Goal: Task Accomplishment & Management: Use online tool/utility

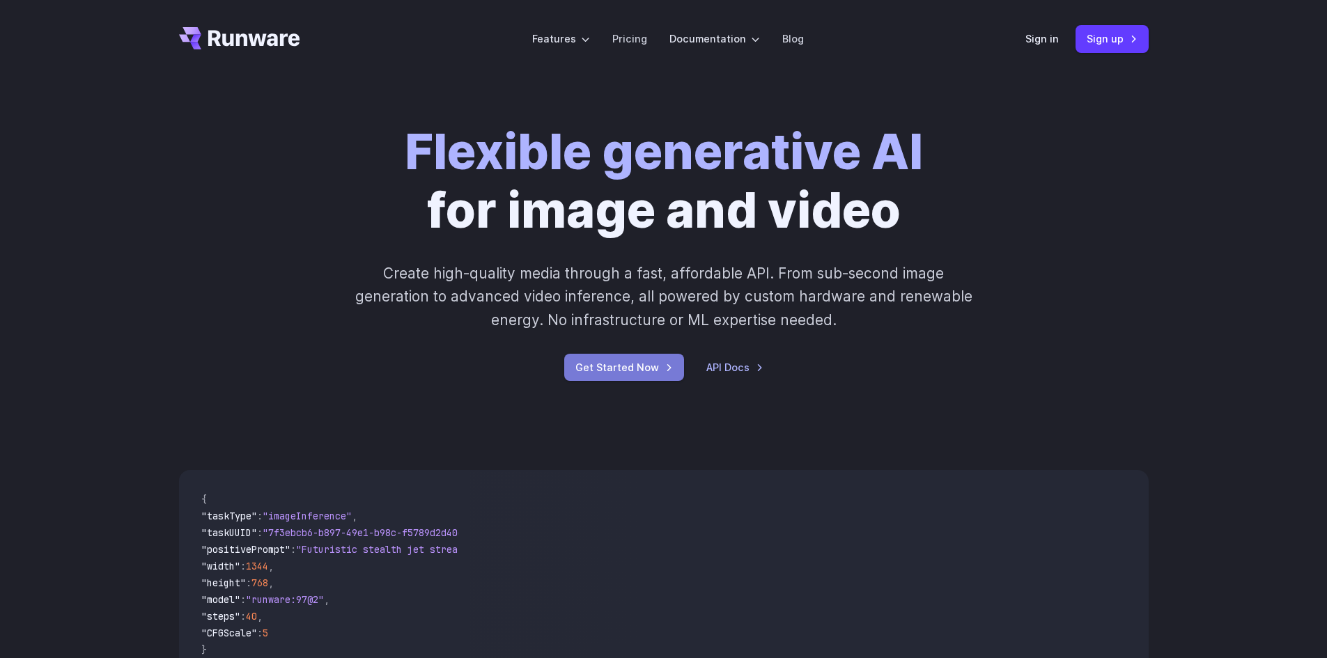
click at [649, 369] on link "Get Started Now" at bounding box center [624, 367] width 120 height 27
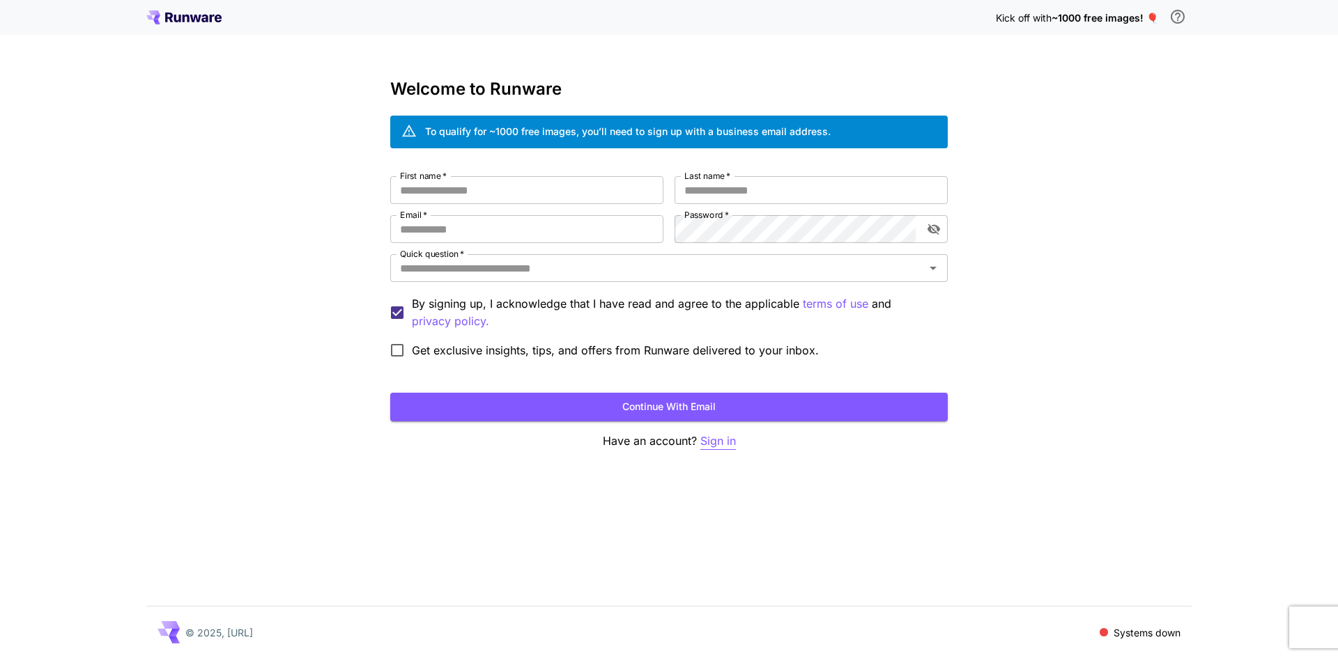
click at [728, 440] on p "Sign in" at bounding box center [718, 441] width 36 height 17
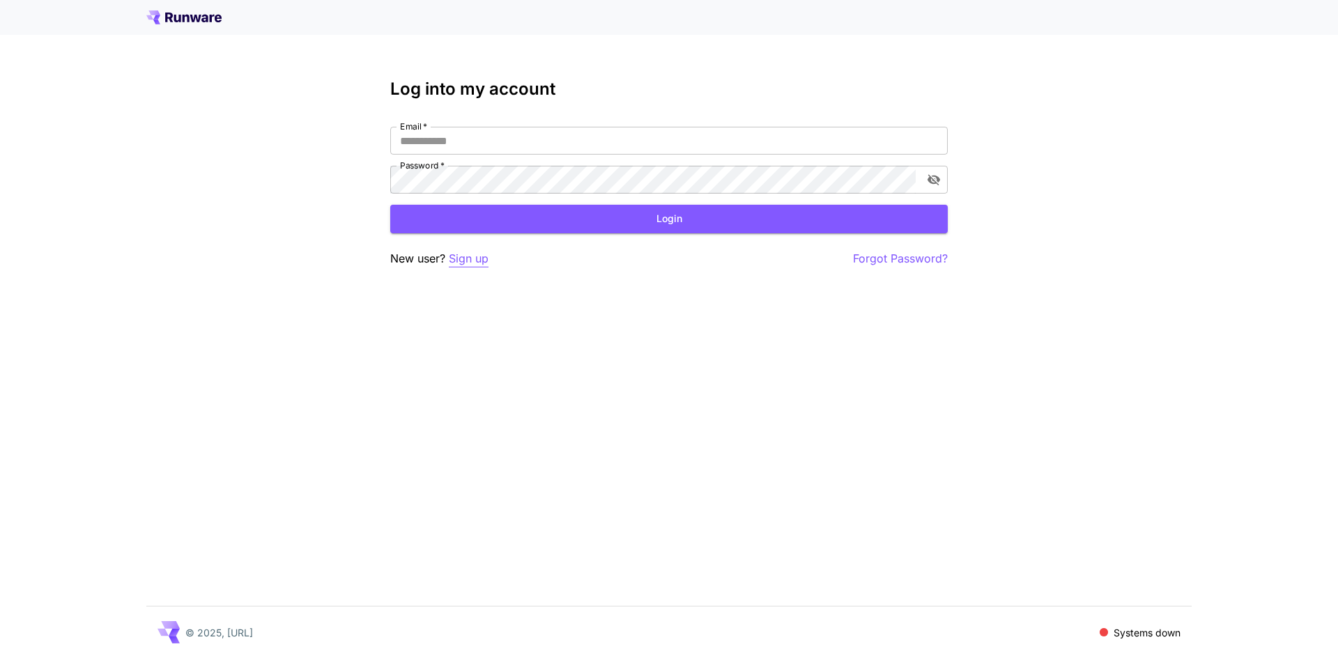
click at [482, 263] on p "Sign up" at bounding box center [469, 258] width 40 height 17
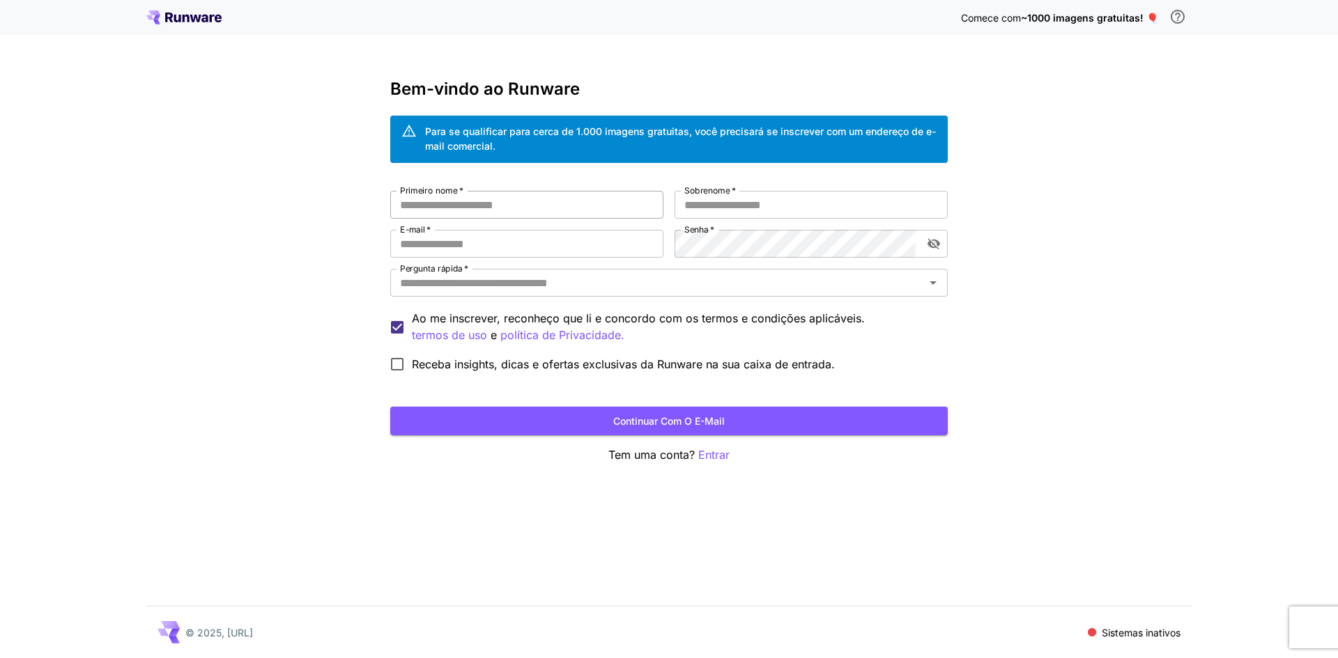
click at [511, 192] on input "Primeiro nome   *" at bounding box center [526, 205] width 273 height 28
type input "*******"
type input "*****"
type input "*"
type input "**********"
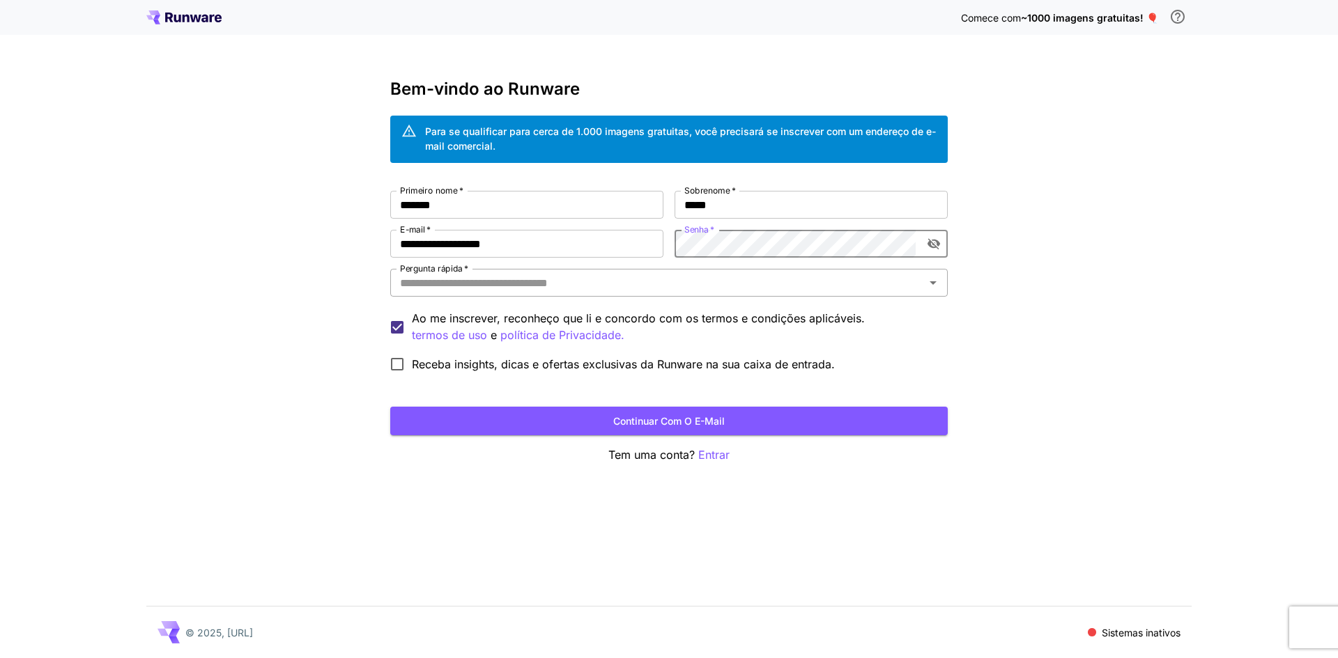
click at [585, 279] on input "Pergunta rápida   *" at bounding box center [657, 283] width 526 height 20
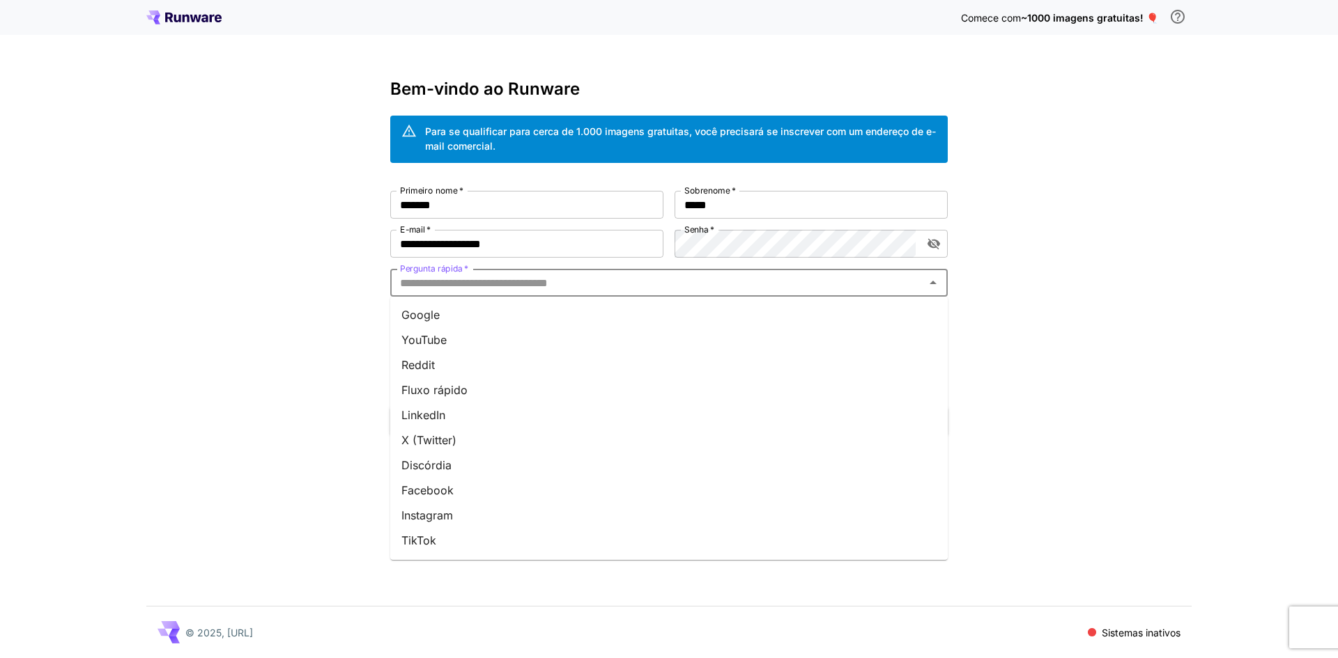
click at [470, 329] on li "YouTube" at bounding box center [668, 339] width 557 height 25
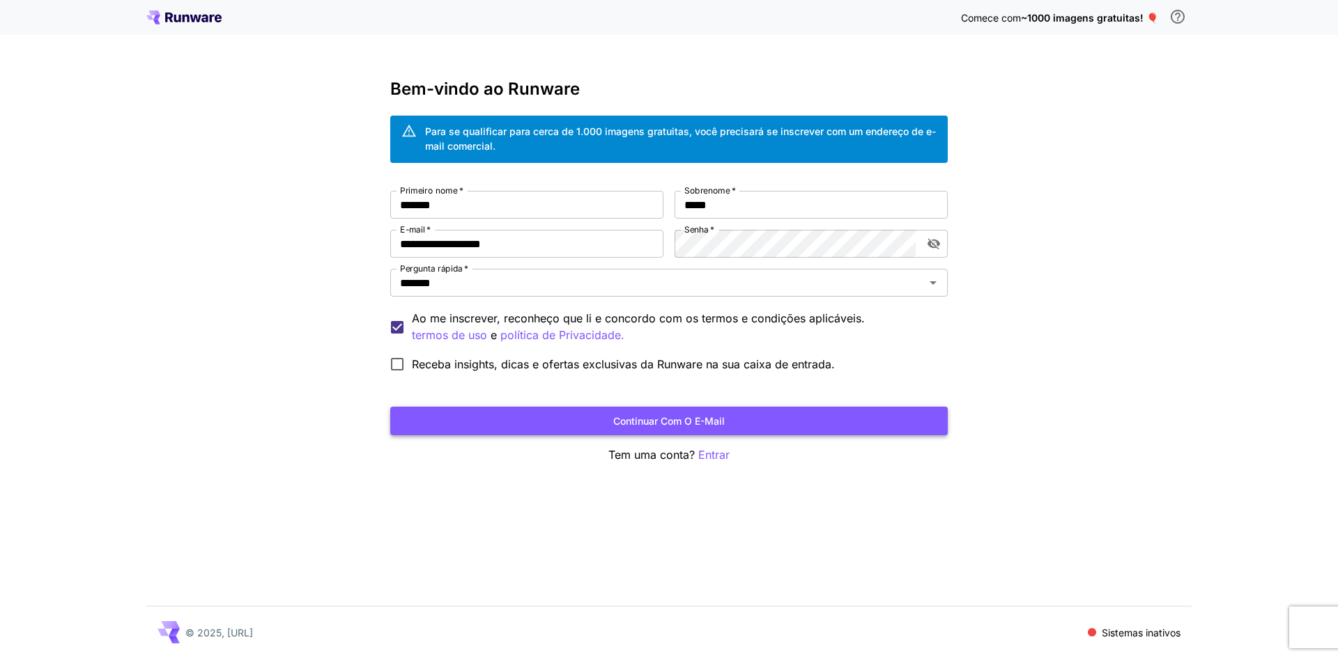
click at [566, 417] on button "Continuar com o e-mail" at bounding box center [668, 421] width 557 height 29
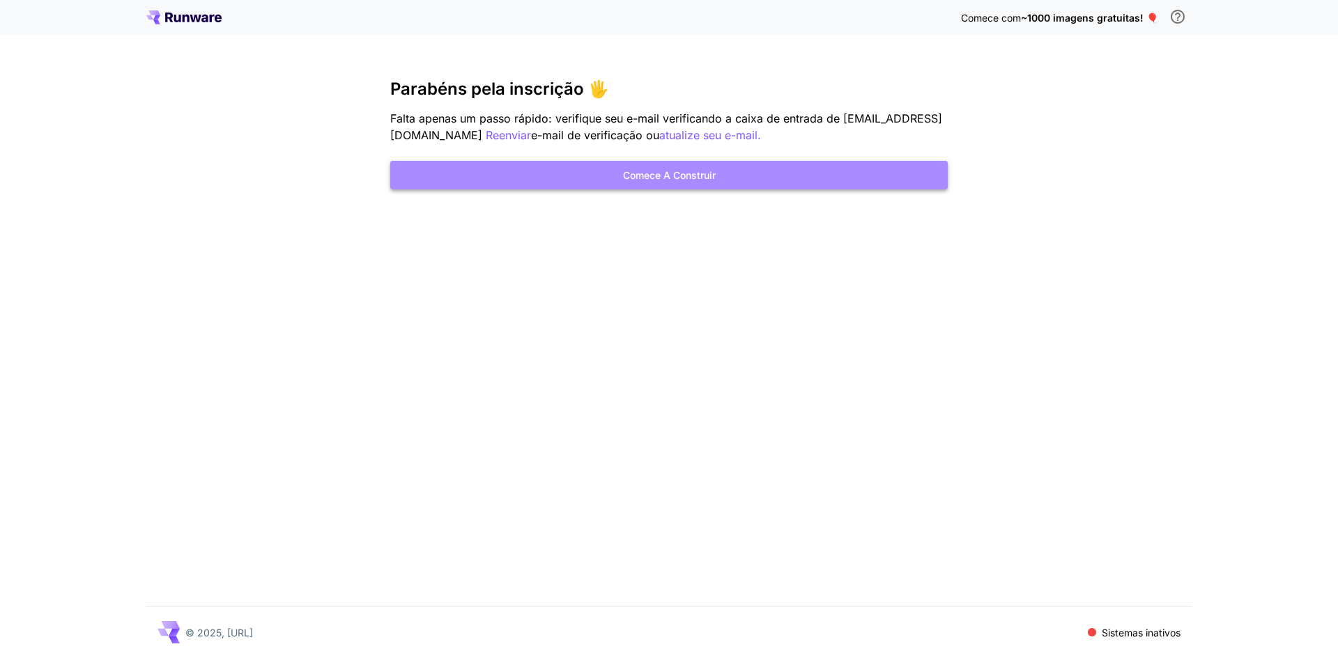
click at [702, 184] on font "Comece a construir" at bounding box center [669, 175] width 93 height 17
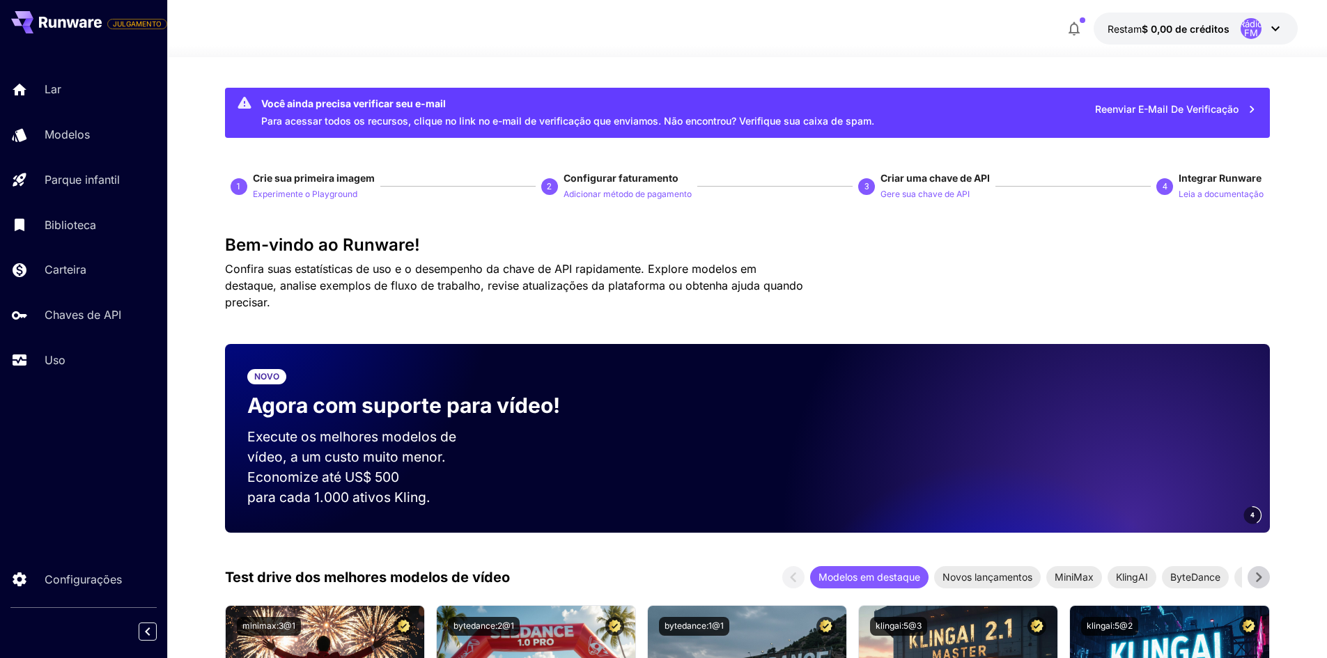
click at [346, 197] on font "Experimente o Playground" at bounding box center [305, 194] width 105 height 10
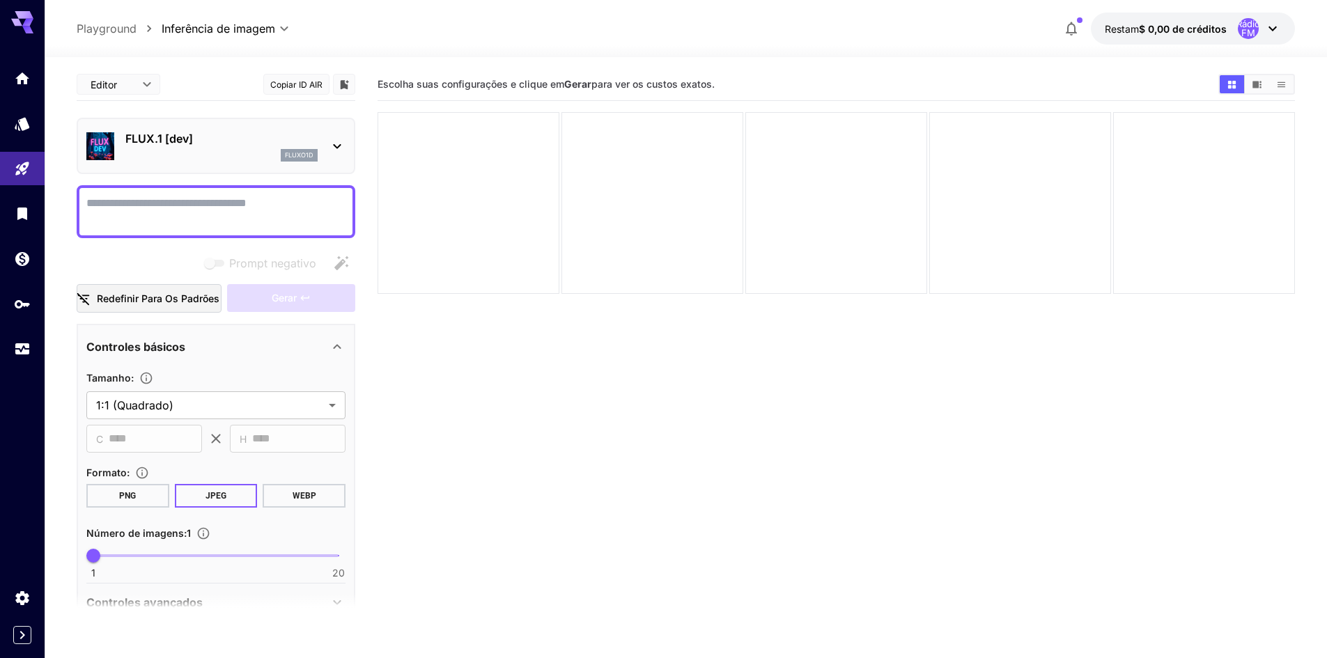
click at [231, 132] on p "FLUX.1 [dev]" at bounding box center [221, 138] width 192 height 17
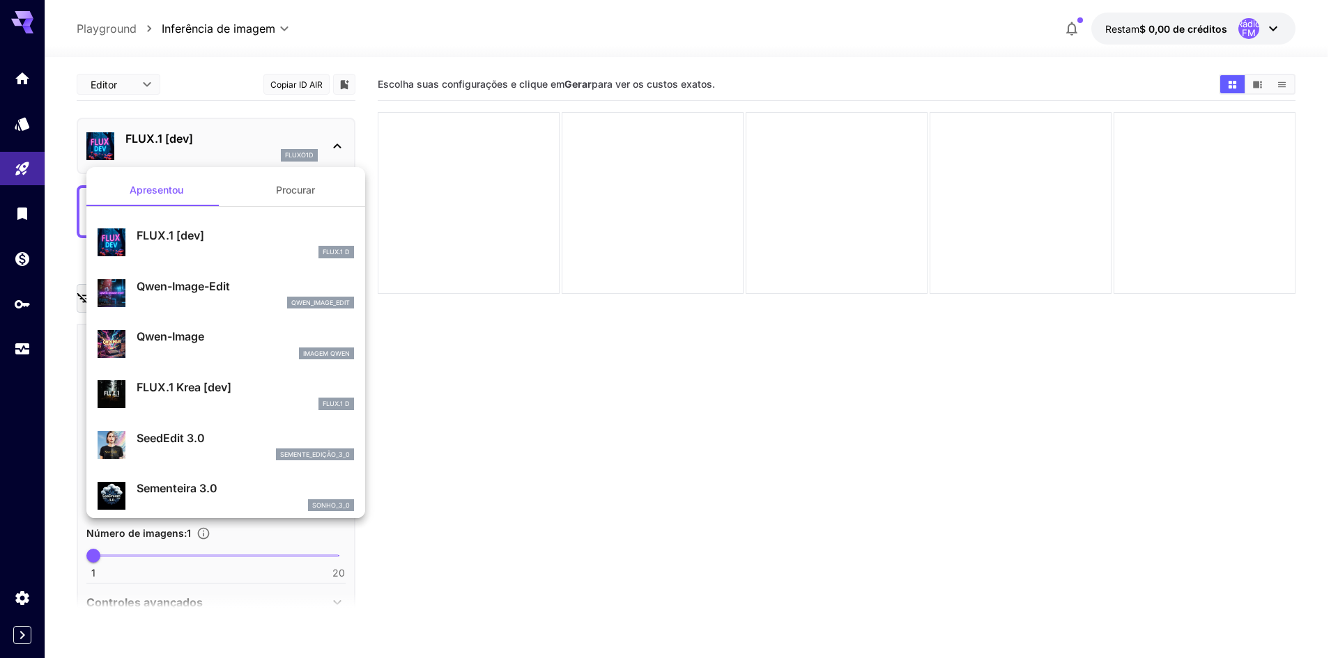
click at [289, 185] on font "Procurar" at bounding box center [295, 190] width 39 height 12
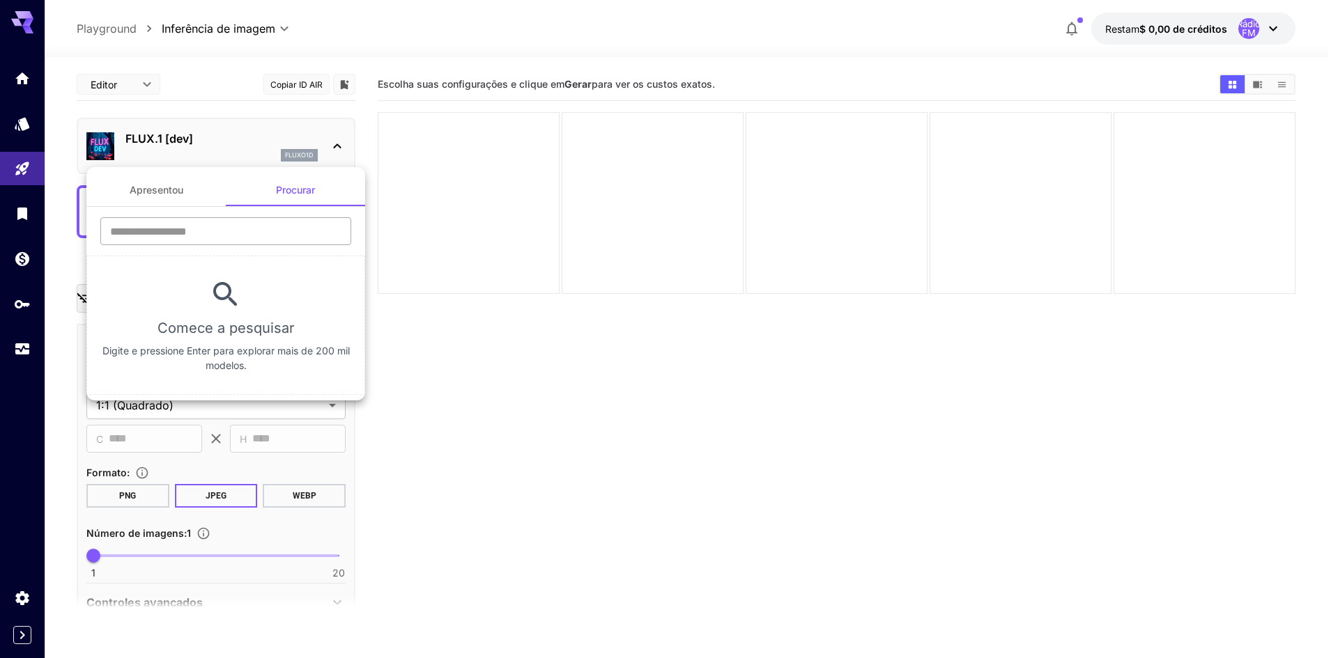
click at [264, 228] on input "text" at bounding box center [225, 231] width 251 height 28
type input "**********"
click at [585, 328] on div at bounding box center [669, 329] width 1338 height 658
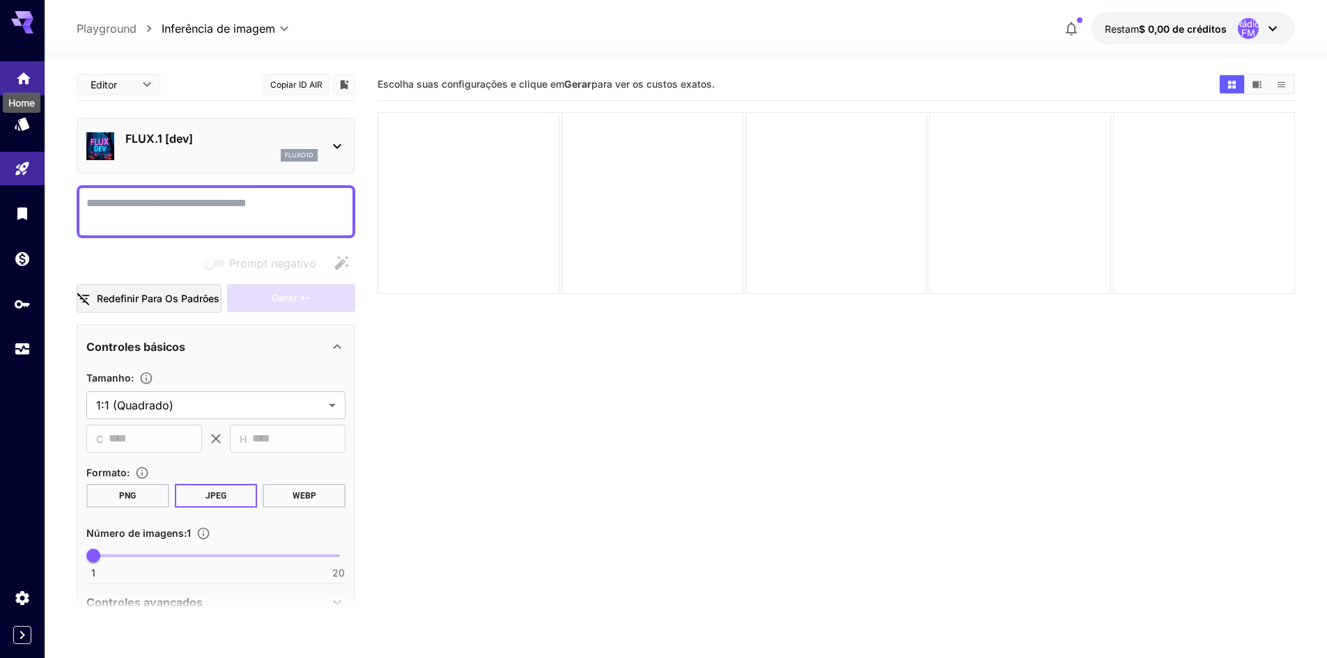
click at [26, 78] on icon "Lar" at bounding box center [24, 76] width 14 height 12
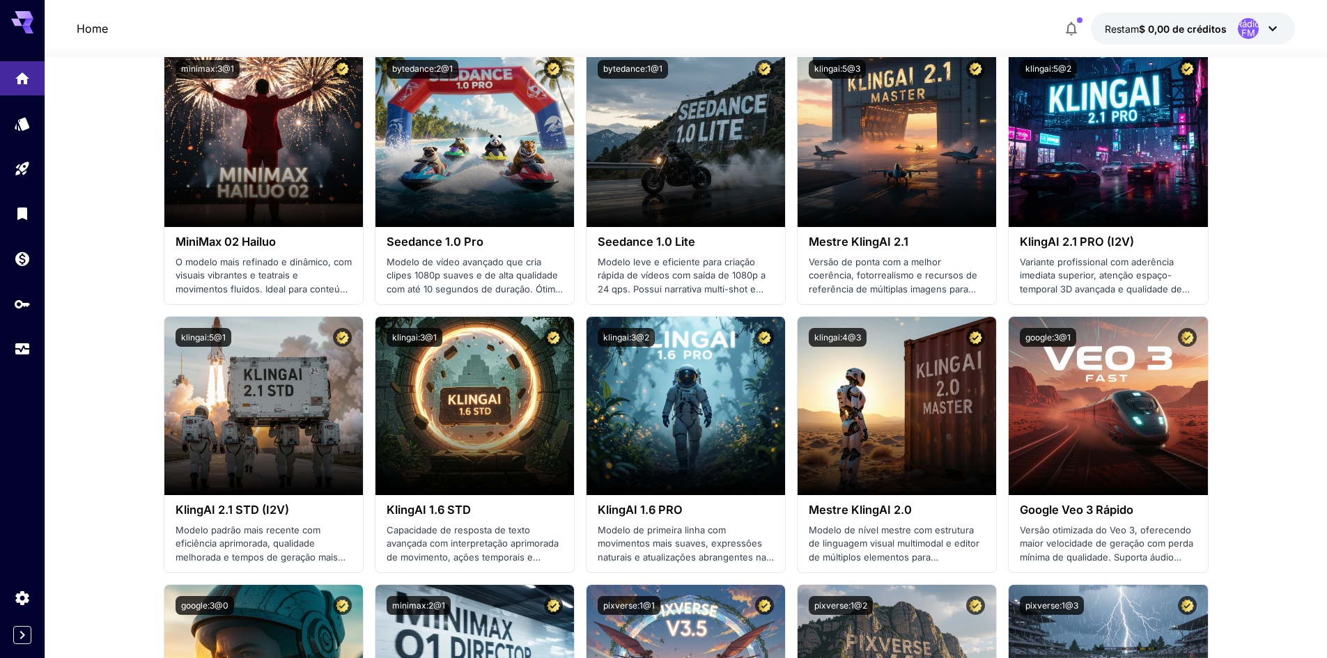
scroll to position [348, 0]
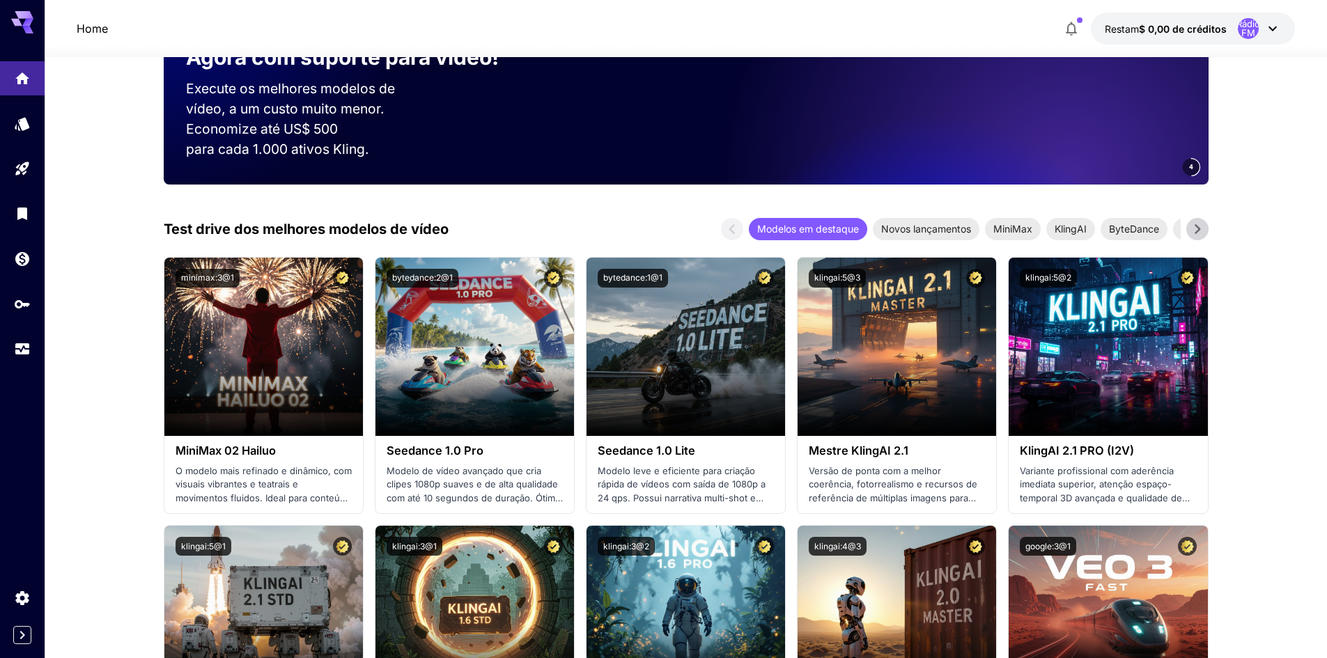
click at [1242, 21] on font "Rádio FM" at bounding box center [1249, 28] width 24 height 20
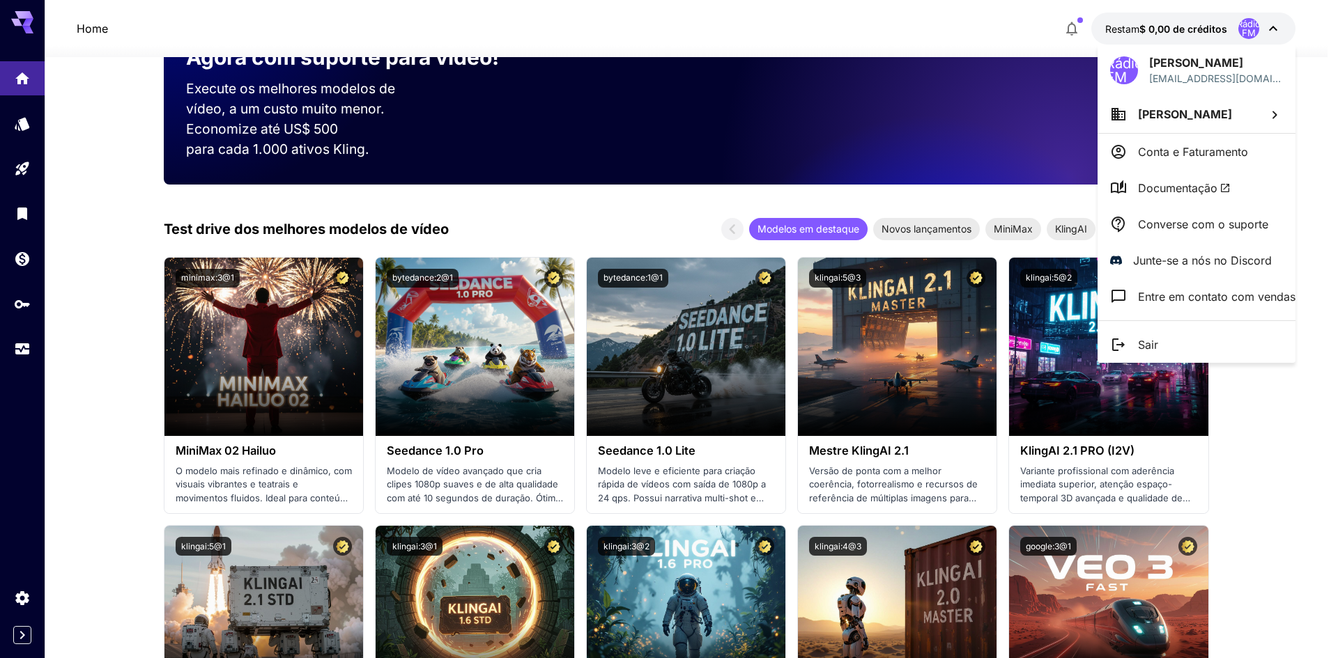
click at [1223, 132] on li "[PERSON_NAME]" at bounding box center [1196, 114] width 198 height 38
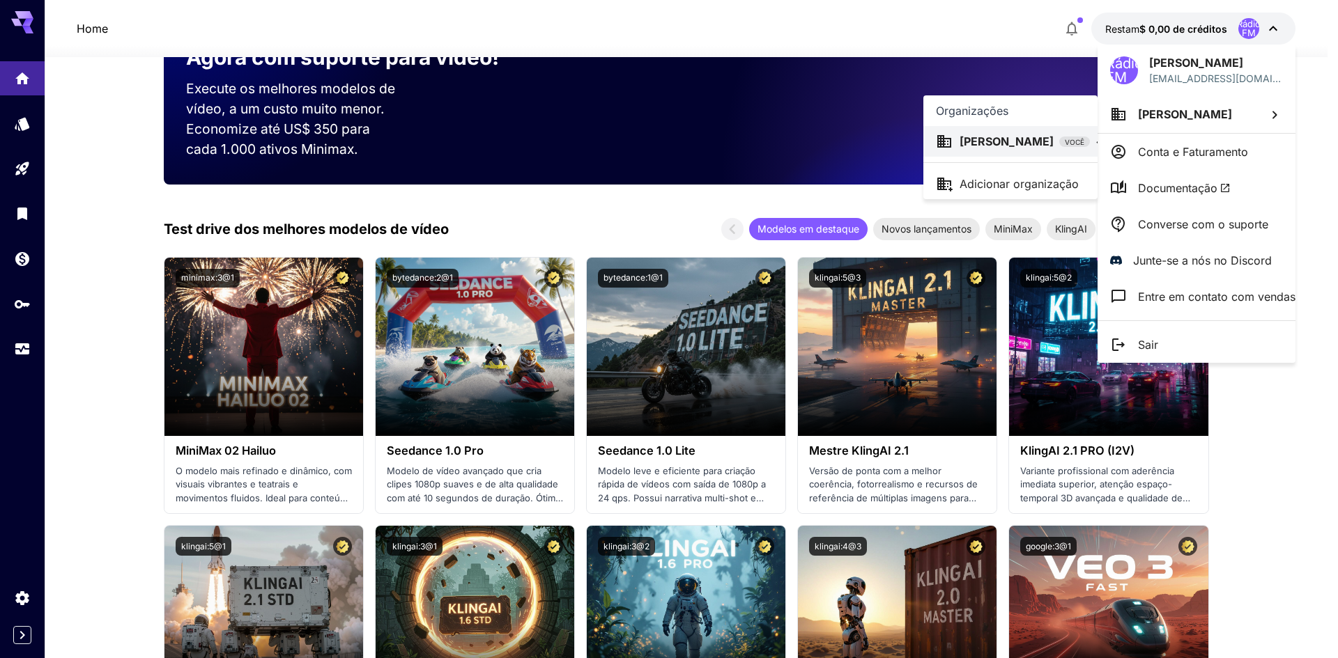
click at [1195, 69] on div at bounding box center [669, 329] width 1338 height 658
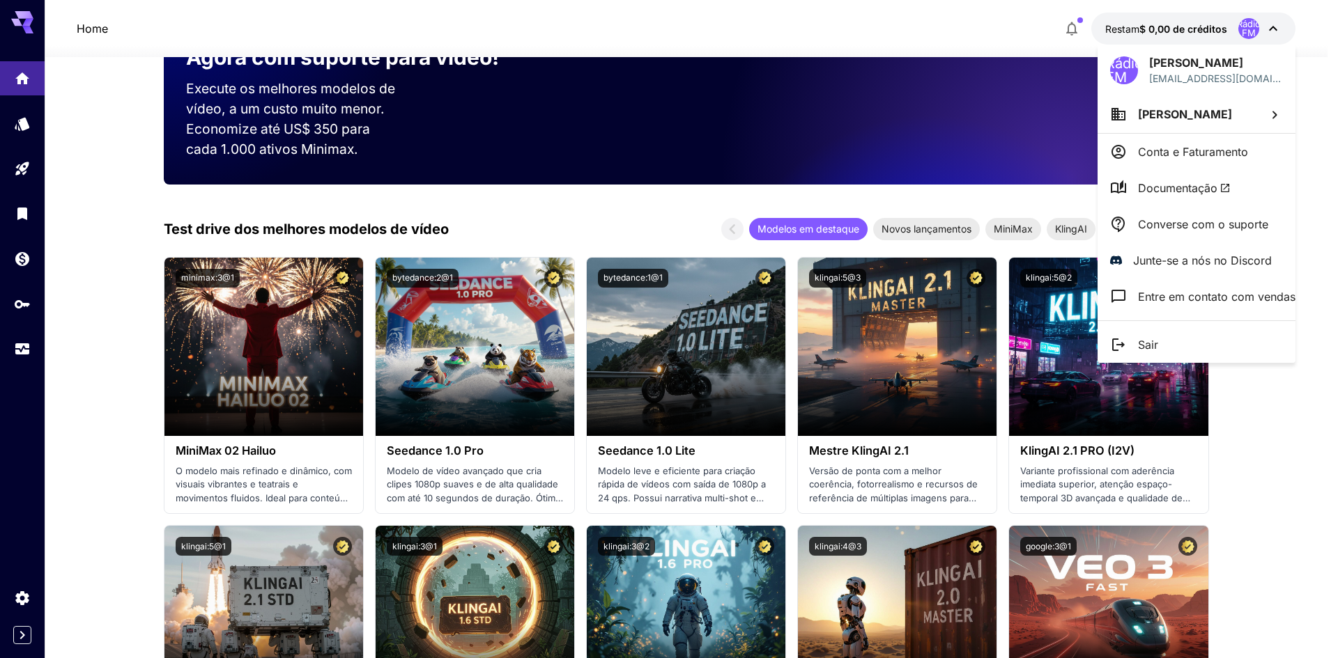
click at [1148, 63] on div "Rádio FM [PERSON_NAME] [EMAIL_ADDRESS][DOMAIN_NAME]" at bounding box center [1196, 70] width 198 height 51
click at [1120, 66] on font "Rádio FM" at bounding box center [1124, 70] width 37 height 31
click at [130, 212] on div at bounding box center [669, 329] width 1338 height 658
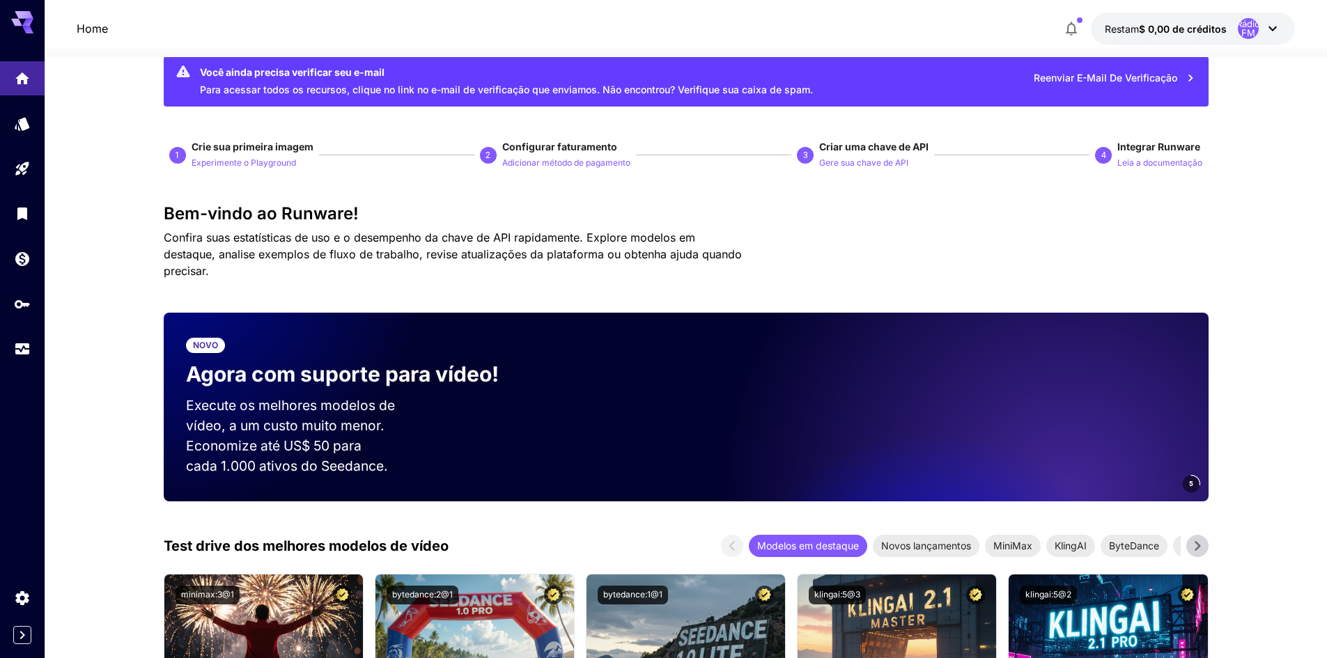
scroll to position [0, 0]
